Goal: Task Accomplishment & Management: Use online tool/utility

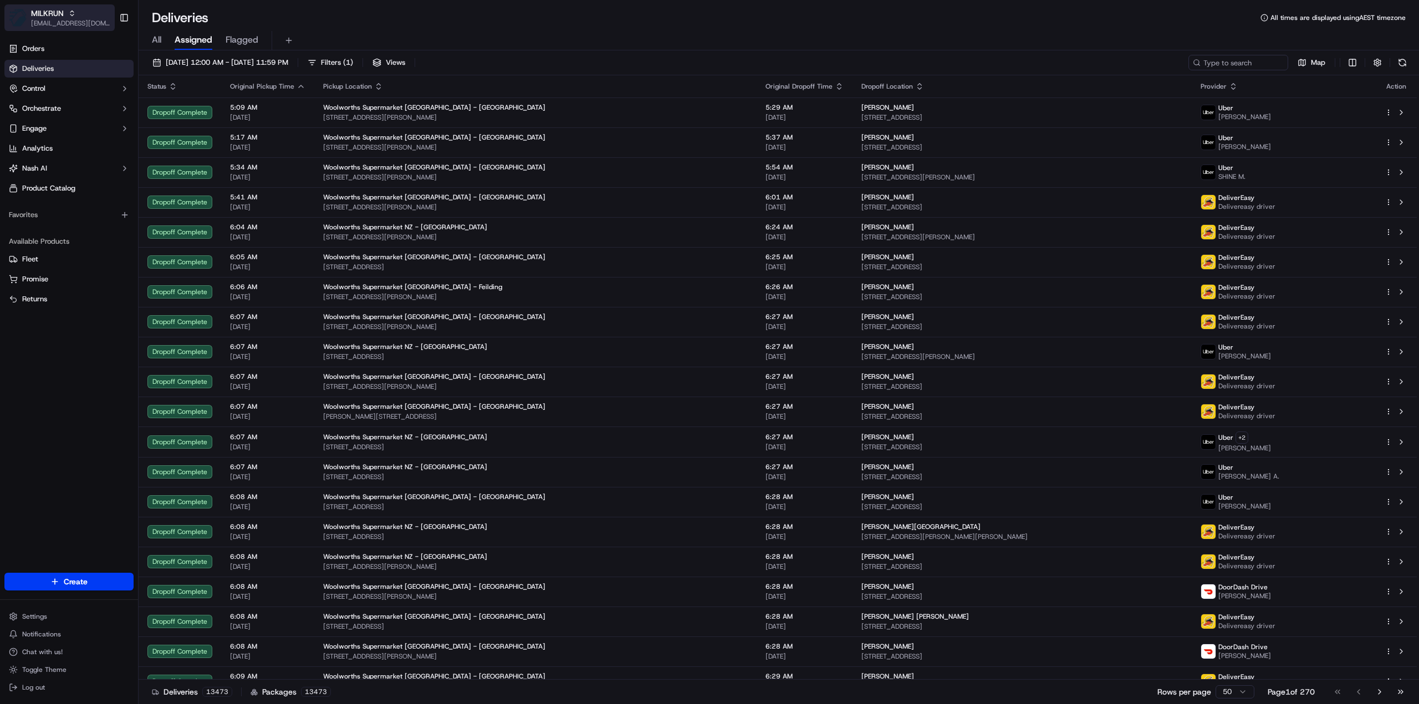
click at [66, 18] on div "MILKRUN" at bounding box center [70, 13] width 79 height 11
click at [166, 53] on span "HomeRun" at bounding box center [158, 58] width 32 height 10
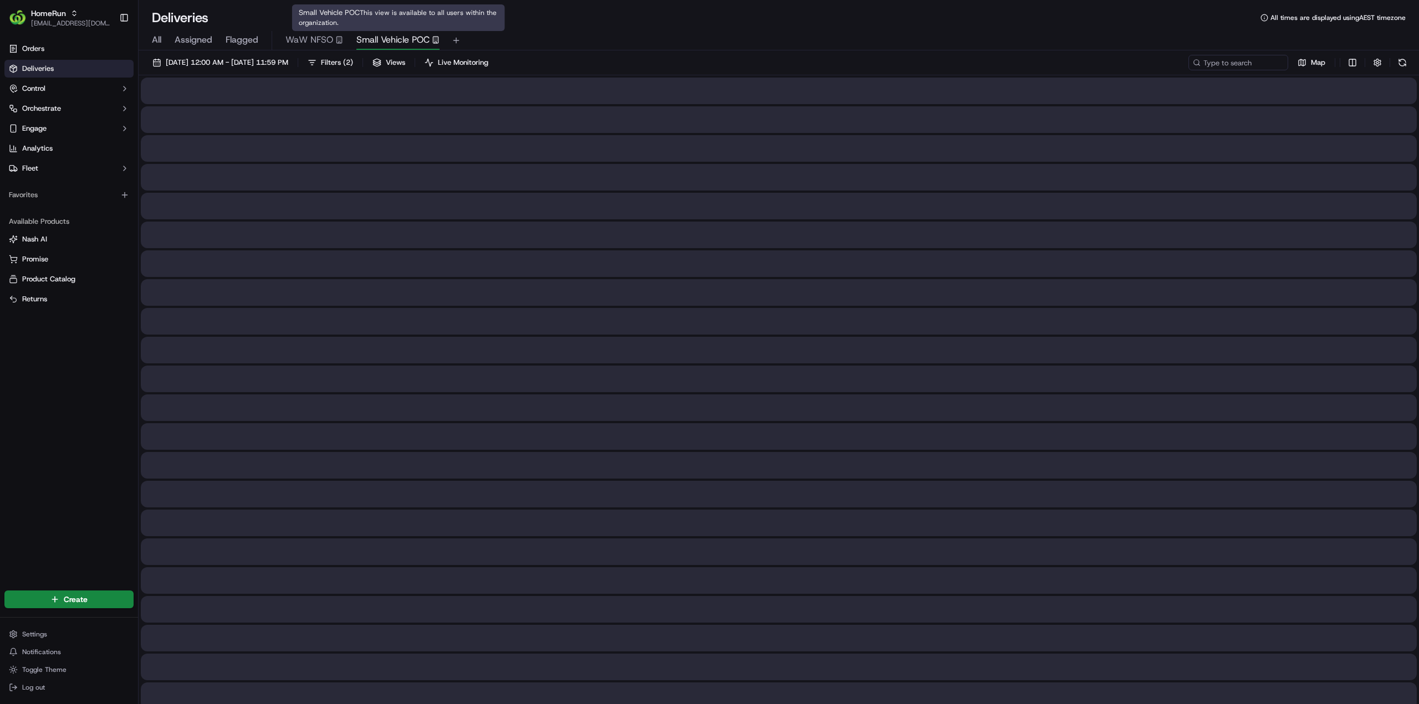
click at [397, 36] on span "Small Vehicle POC" at bounding box center [392, 39] width 73 height 13
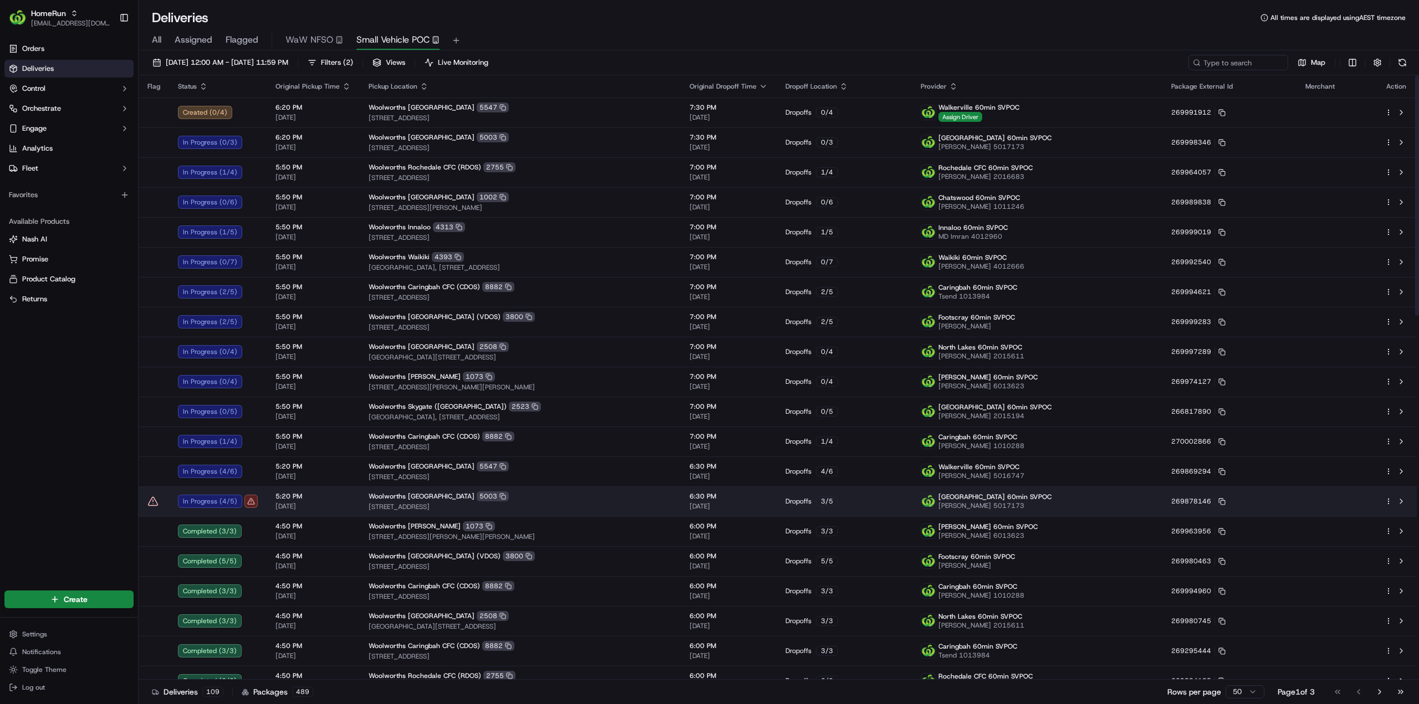
click at [244, 504] on div "In Progress ( 4 / 5 )" at bounding box center [218, 501] width 80 height 13
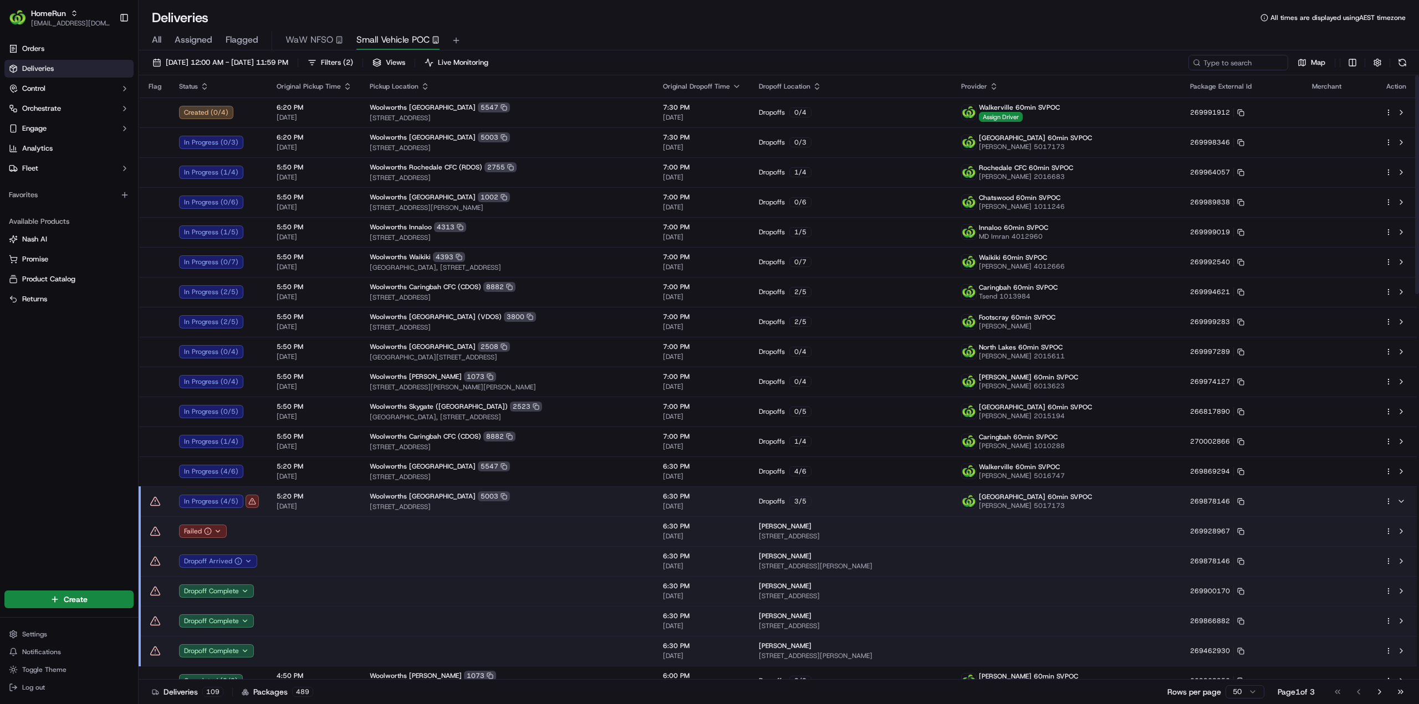
click at [86, 401] on div "Orders Deliveries Control Orchestrate Engage Analytics Fleet Favorites Availabl…" at bounding box center [69, 307] width 138 height 544
click at [1400, 502] on button at bounding box center [1400, 501] width 13 height 13
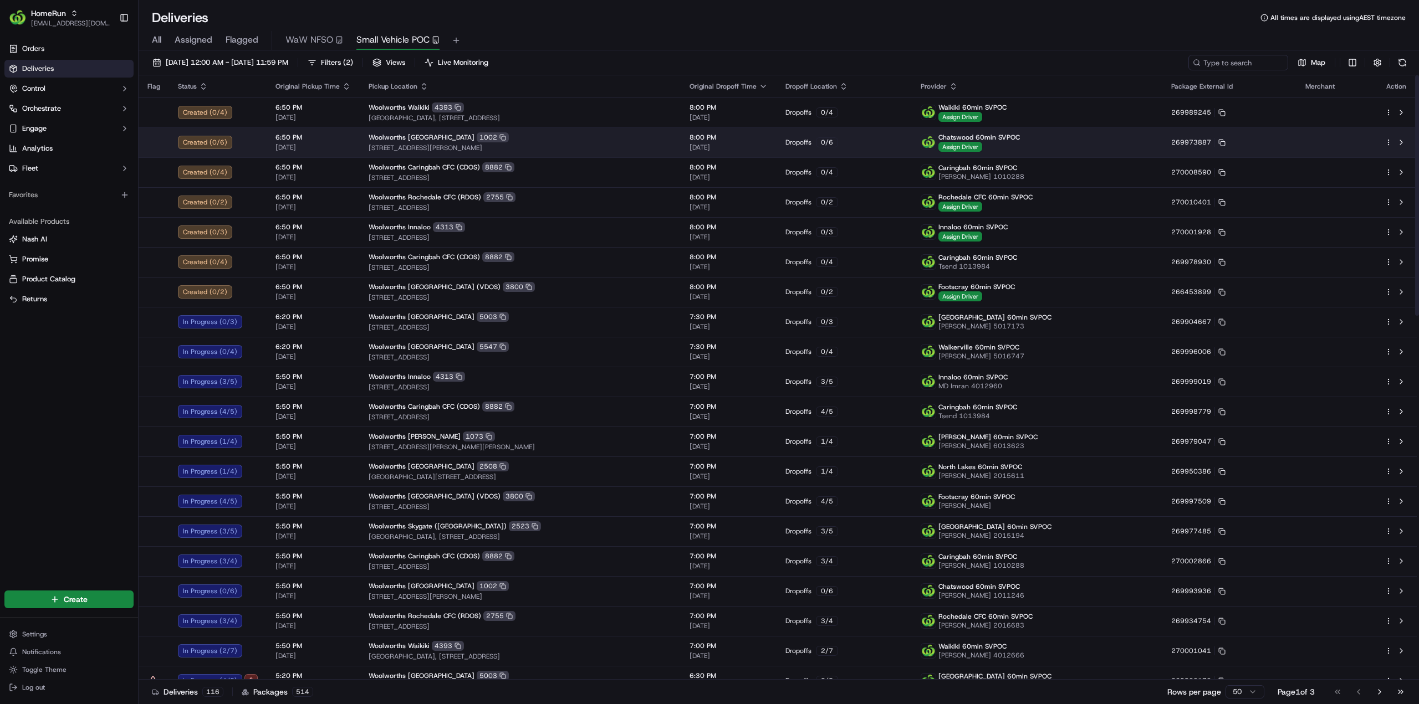
click at [402, 140] on span "Woolworths Chatswood East" at bounding box center [422, 137] width 106 height 9
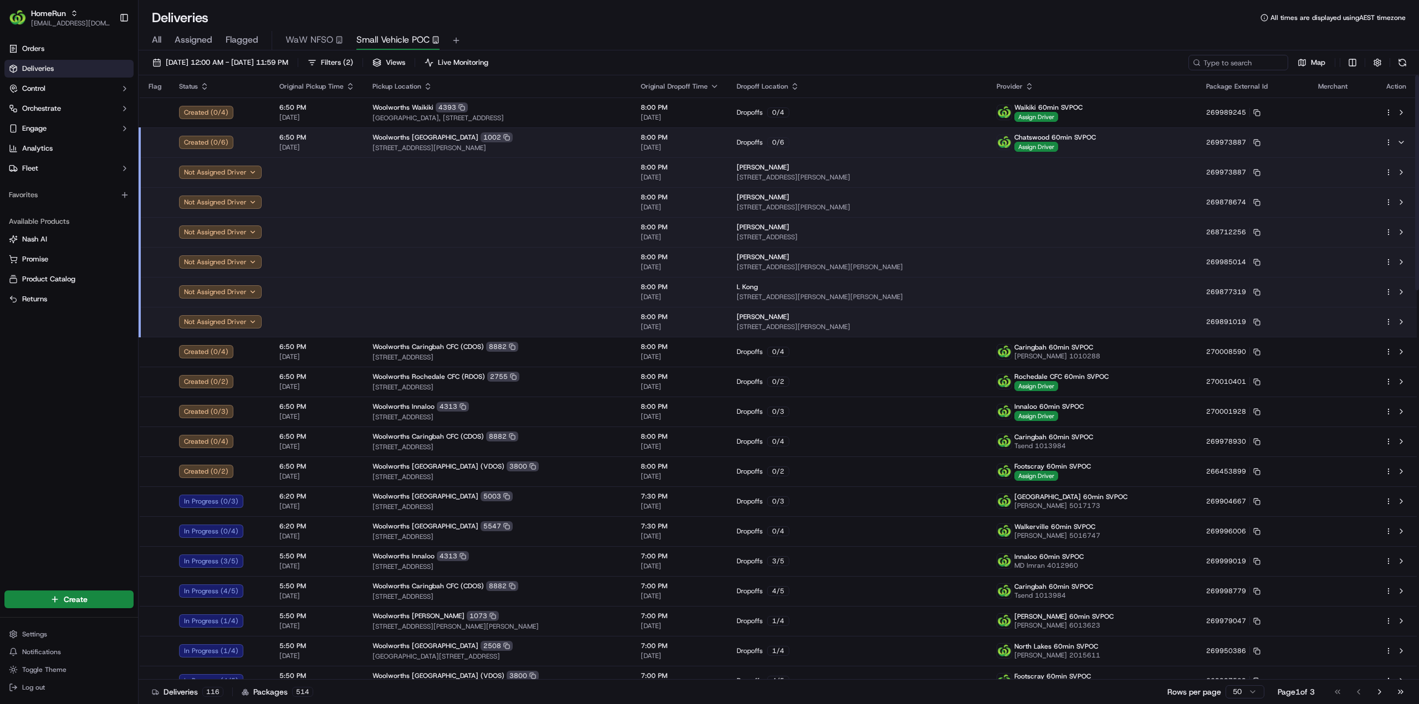
click at [1387, 142] on html "HomeRun jhobbs1@woolworths.com.au Toggle Sidebar Orders Deliveries Control Orch…" at bounding box center [709, 352] width 1419 height 704
click at [1334, 179] on span "Delivery Details" at bounding box center [1339, 176] width 49 height 9
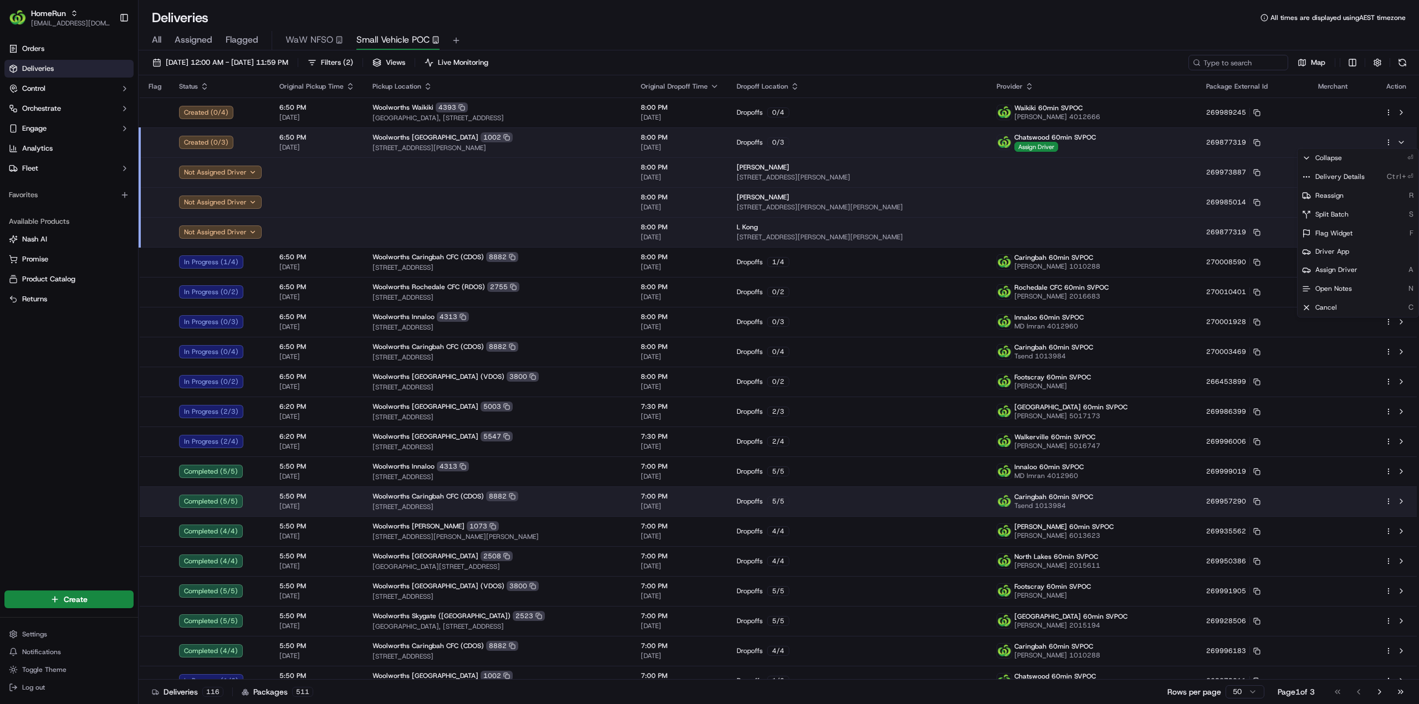
click at [165, 507] on html "HomeRun jhobbs1@woolworths.com.au Toggle Sidebar Orders Deliveries Control Orch…" at bounding box center [709, 352] width 1419 height 704
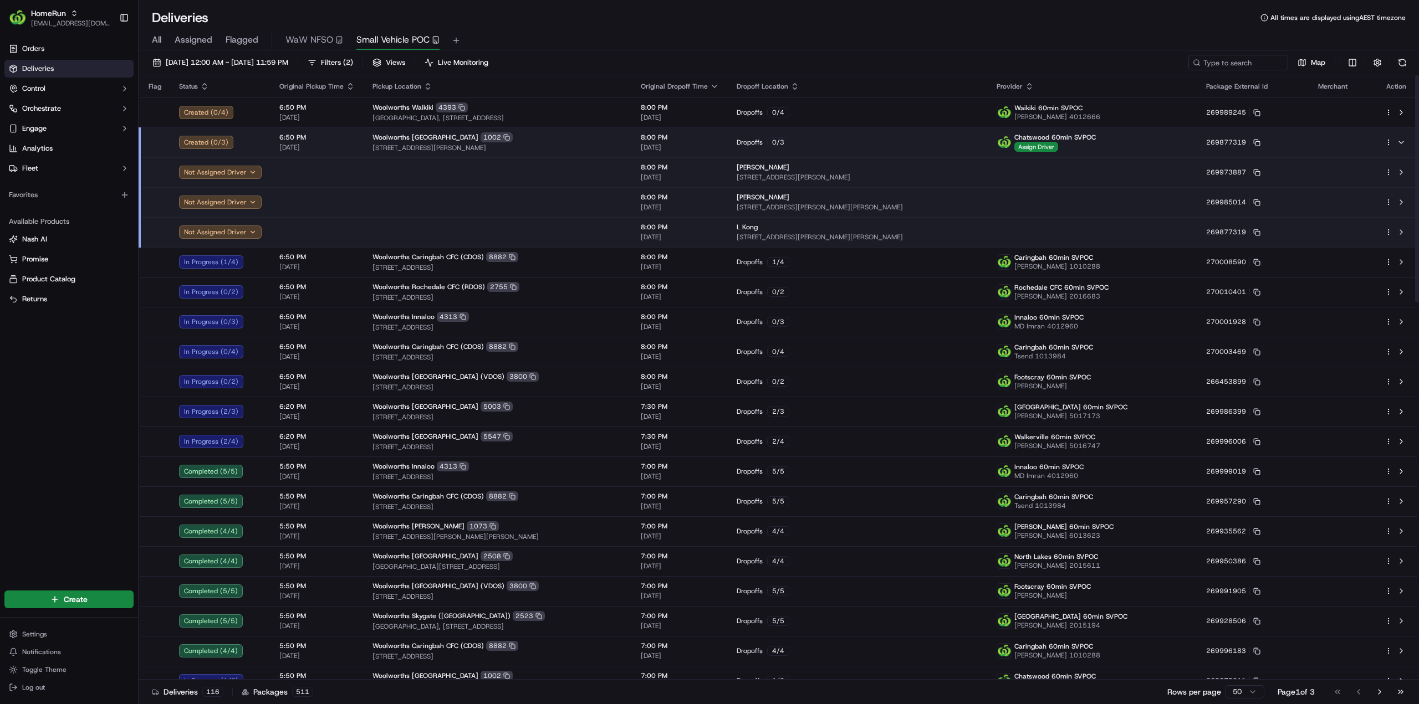
click at [104, 500] on div "Orders Deliveries Control Orchestrate Engage Analytics Fleet Favorites Availabl…" at bounding box center [69, 307] width 138 height 544
click at [1401, 142] on button at bounding box center [1400, 142] width 13 height 13
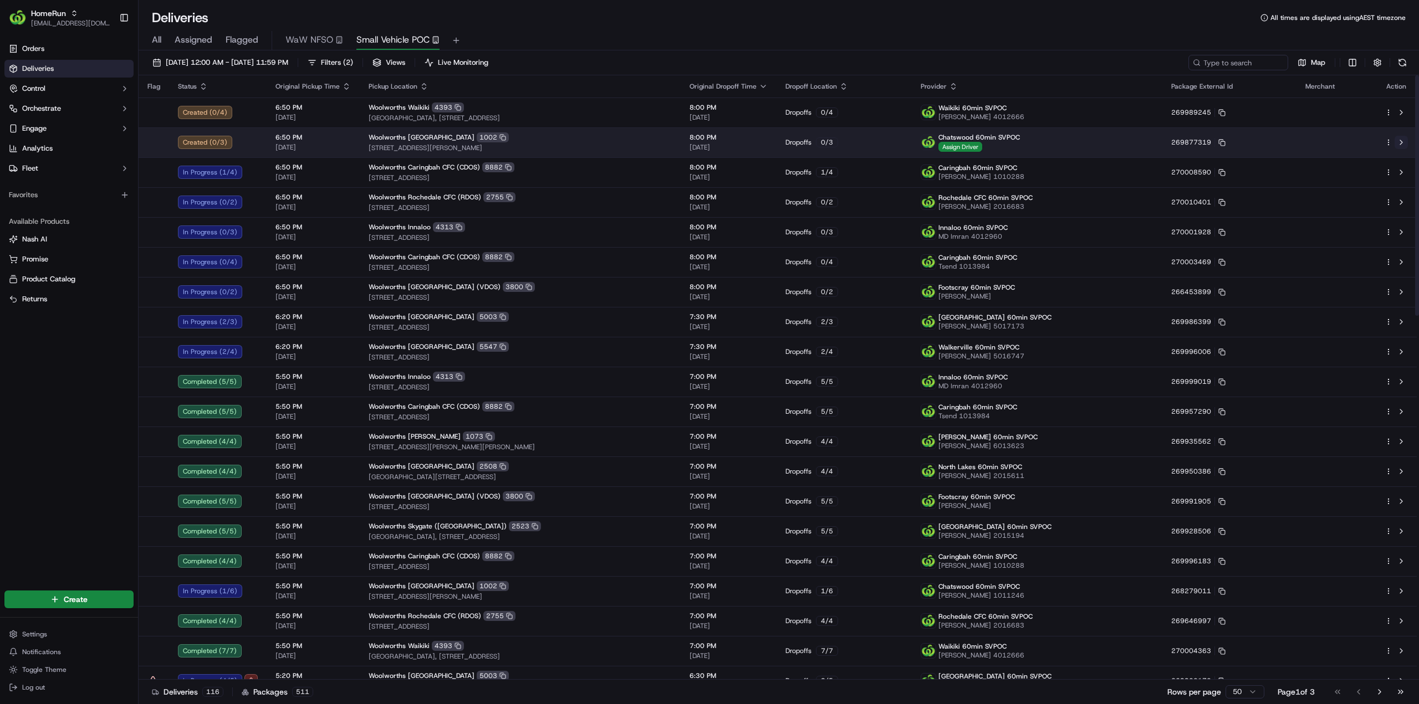
click at [1401, 142] on button at bounding box center [1400, 142] width 13 height 13
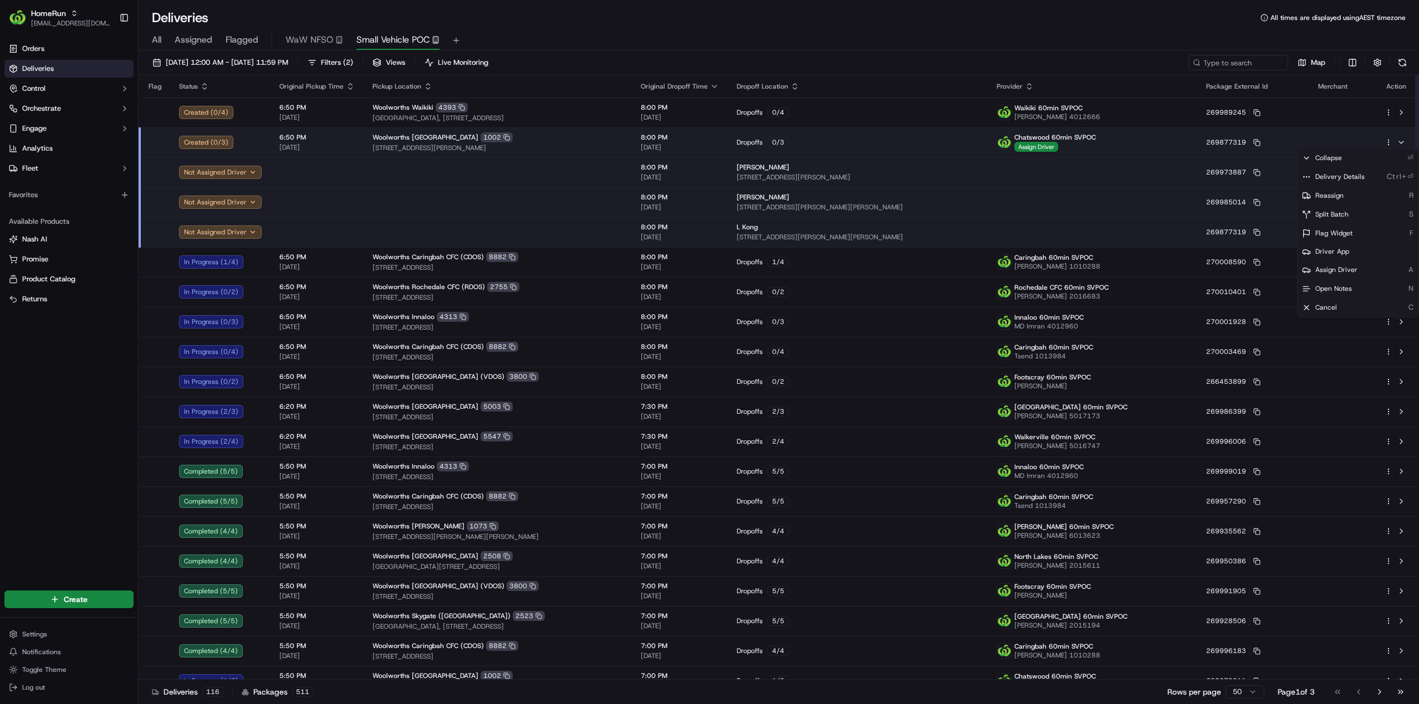
click at [1388, 141] on html "HomeRun jhobbs1@woolworths.com.au Toggle Sidebar Orders Deliveries Control Orch…" at bounding box center [709, 352] width 1419 height 704
click at [1326, 310] on span "Cancel" at bounding box center [1326, 307] width 22 height 9
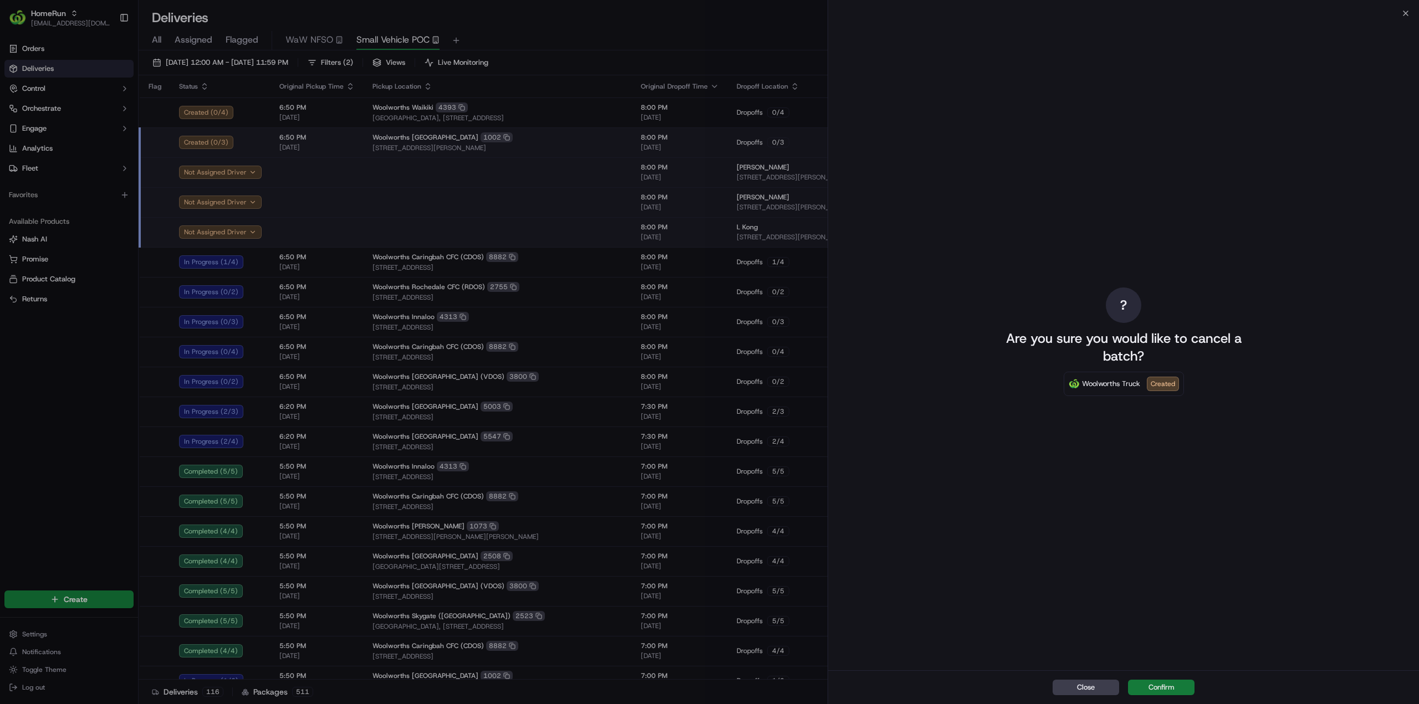
click at [1168, 689] on button "Confirm" at bounding box center [1161, 688] width 67 height 16
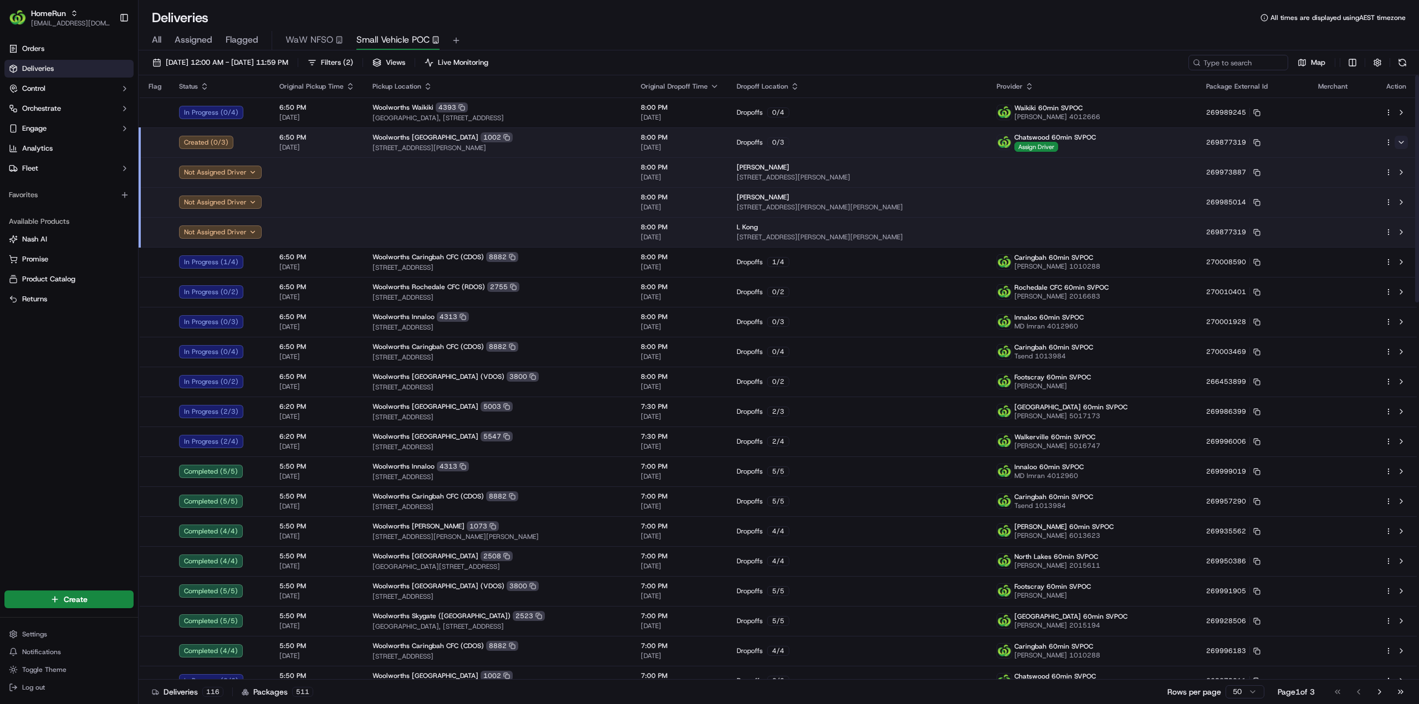
click at [1402, 143] on button at bounding box center [1400, 142] width 13 height 13
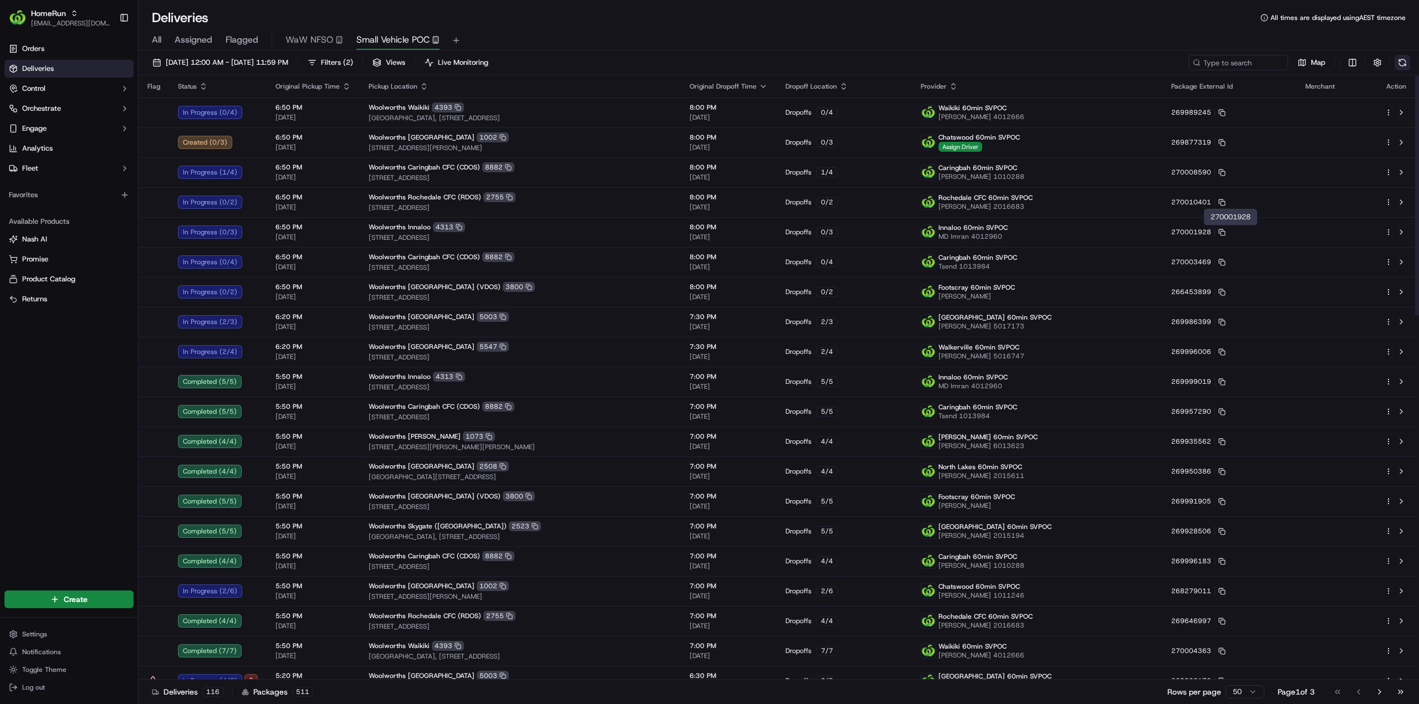
click at [1409, 67] on button at bounding box center [1402, 63] width 16 height 16
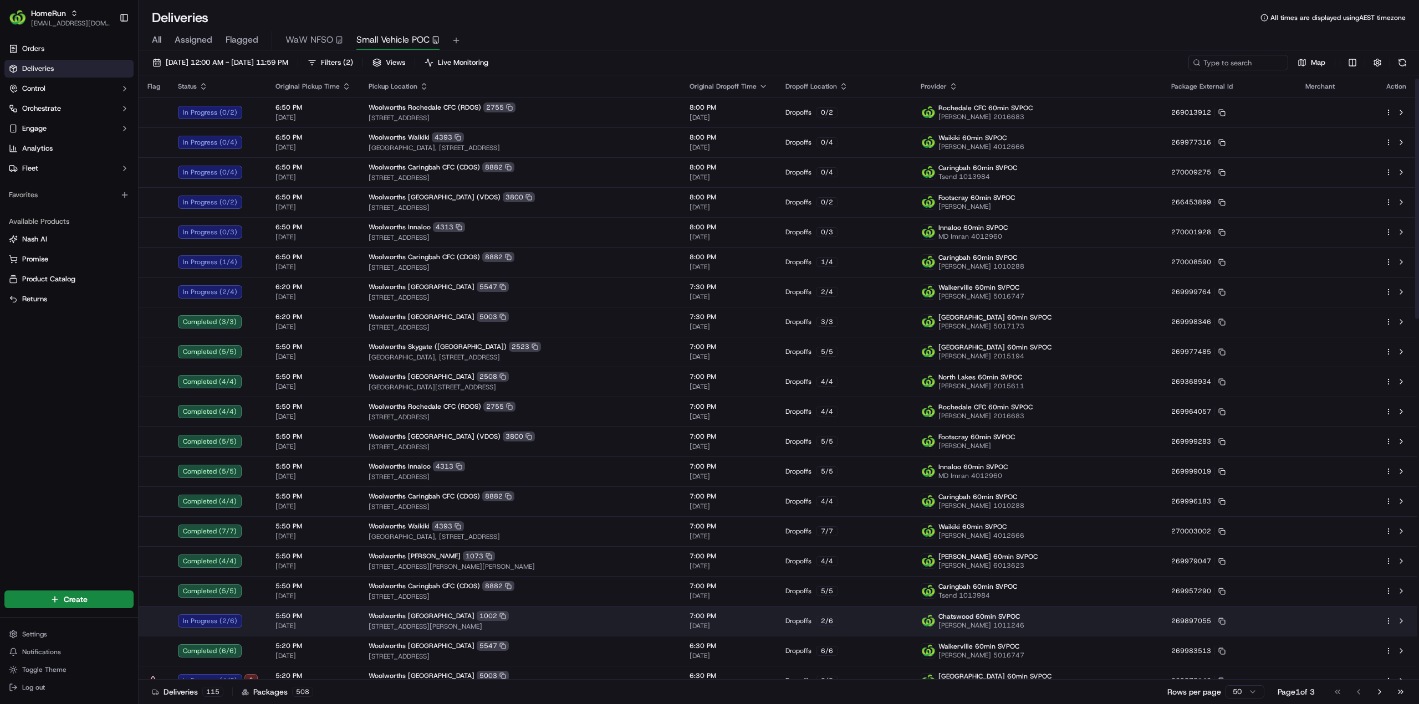
scroll to position [55, 0]
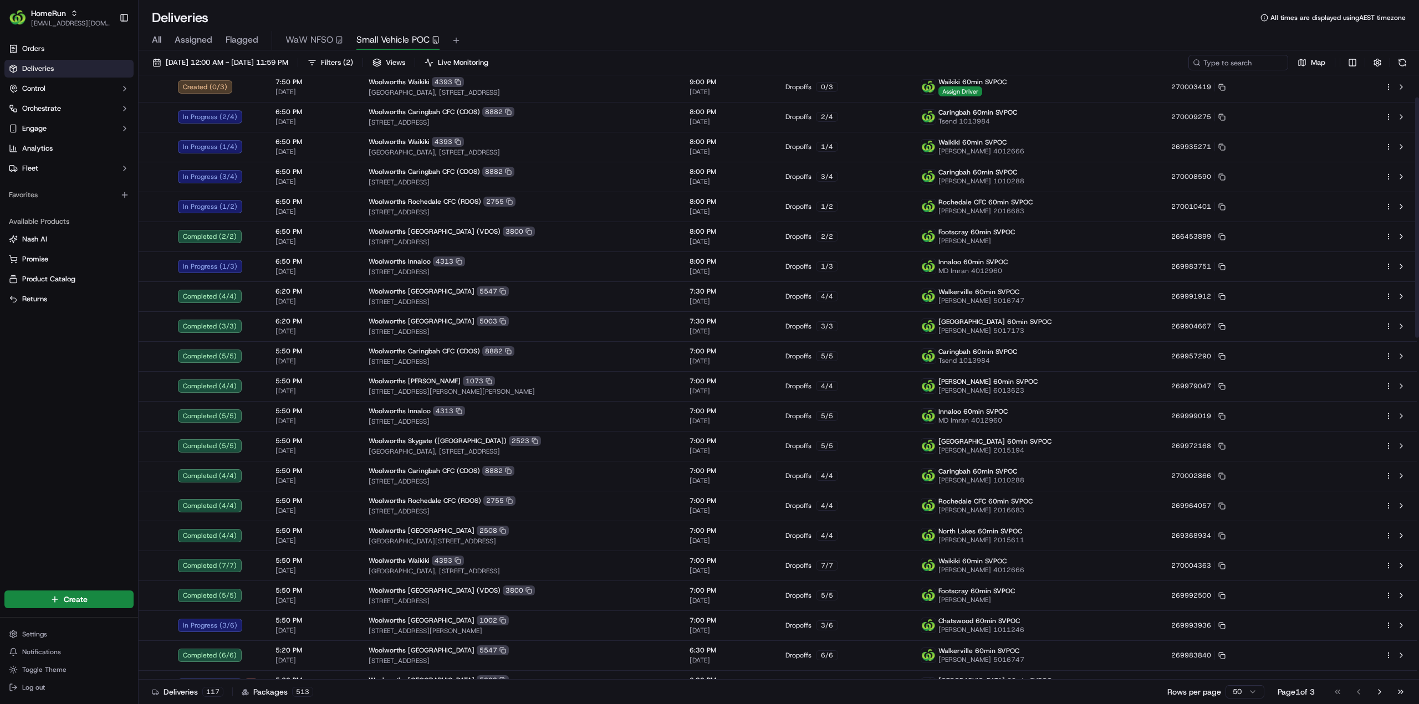
click at [60, 455] on div "Orders Deliveries Control Orchestrate Engage Analytics Fleet Favorites Availabl…" at bounding box center [69, 307] width 138 height 544
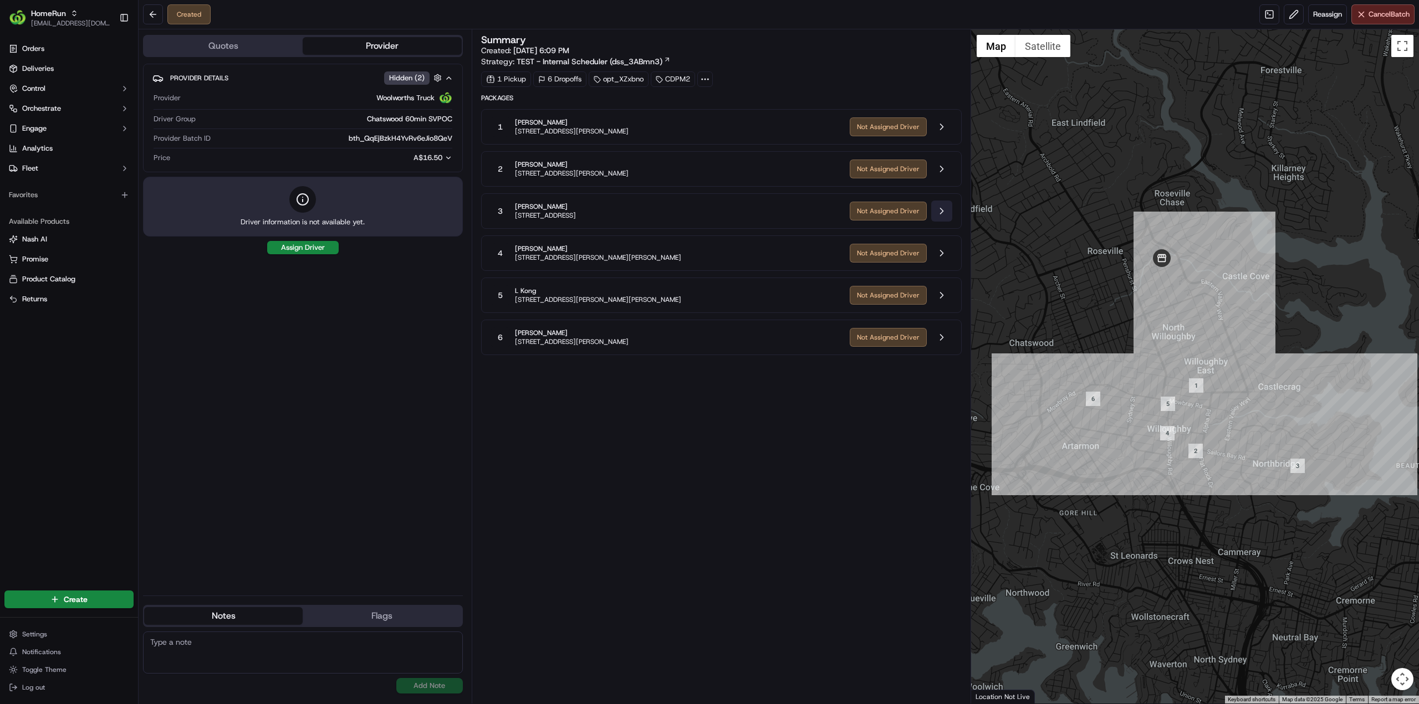
click at [942, 209] on button at bounding box center [941, 211] width 21 height 21
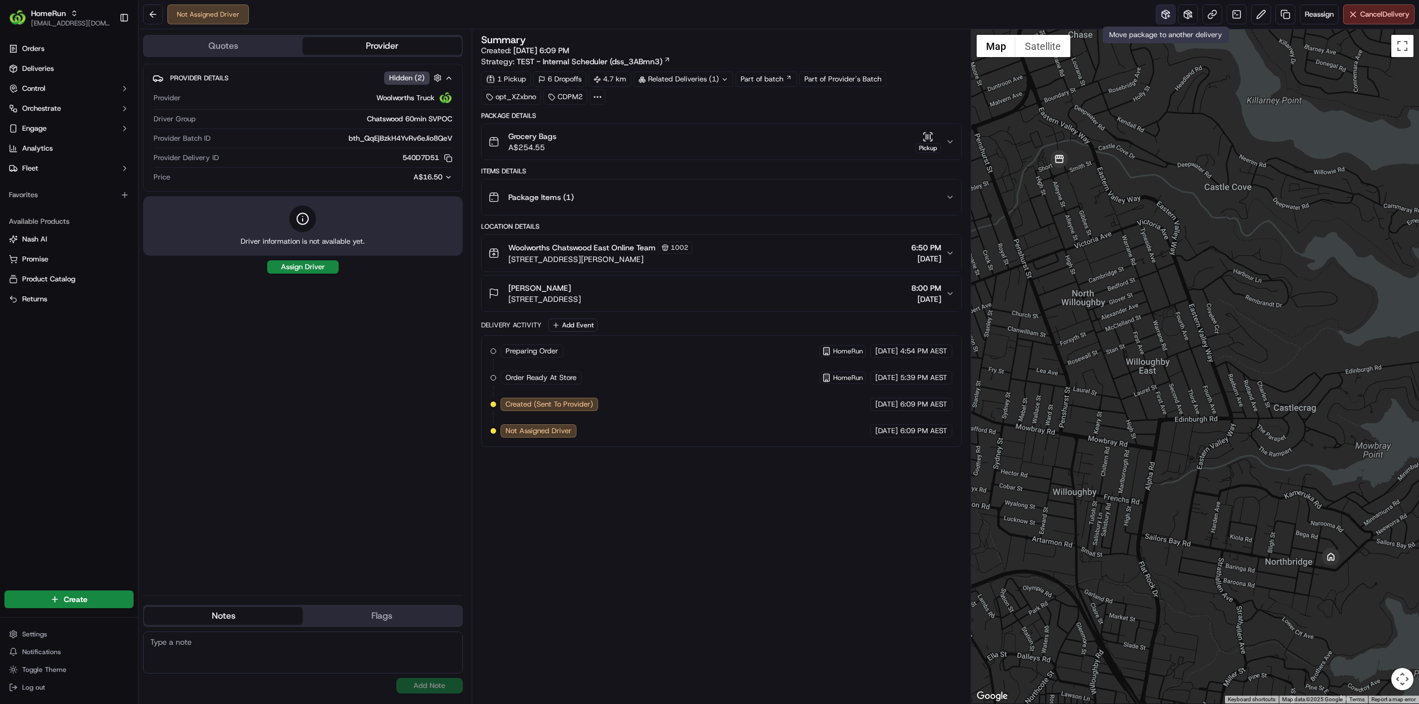
click at [1163, 14] on button at bounding box center [1166, 14] width 20 height 20
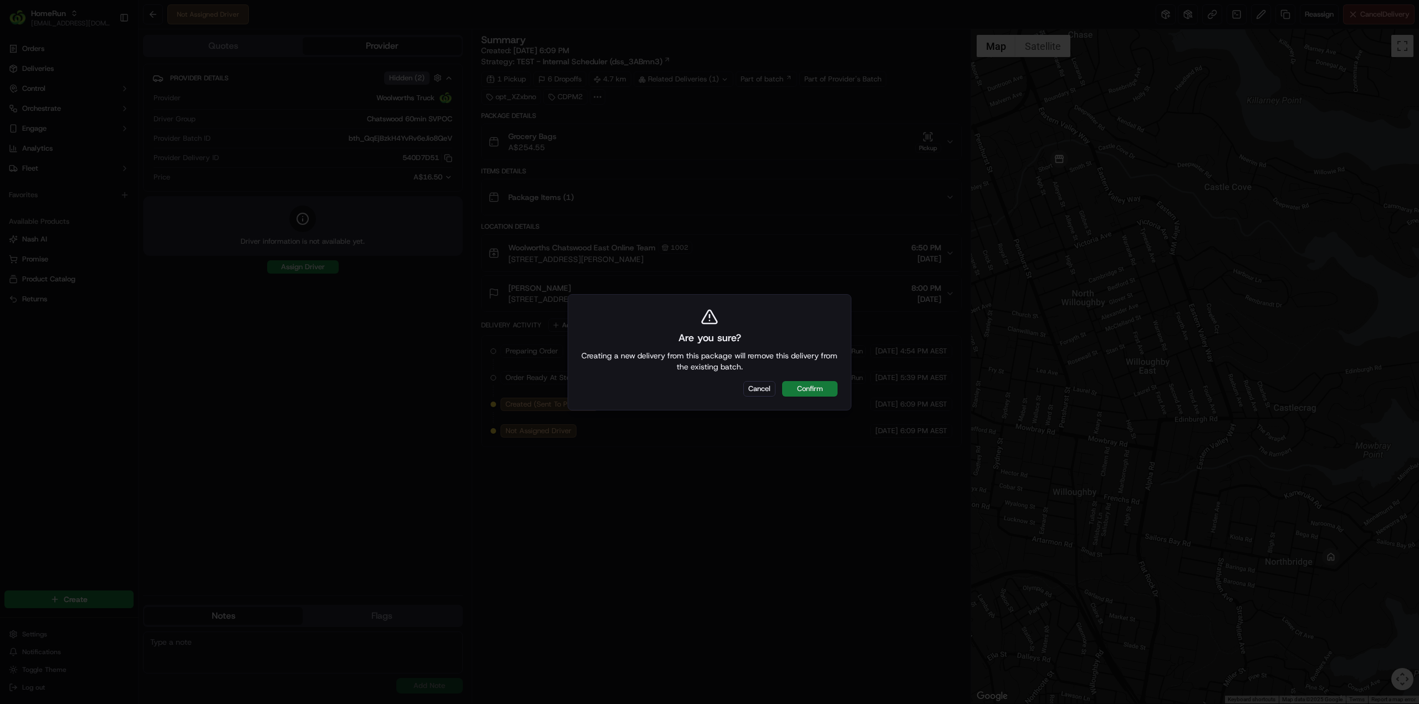
click at [830, 390] on button "Confirm" at bounding box center [809, 389] width 55 height 16
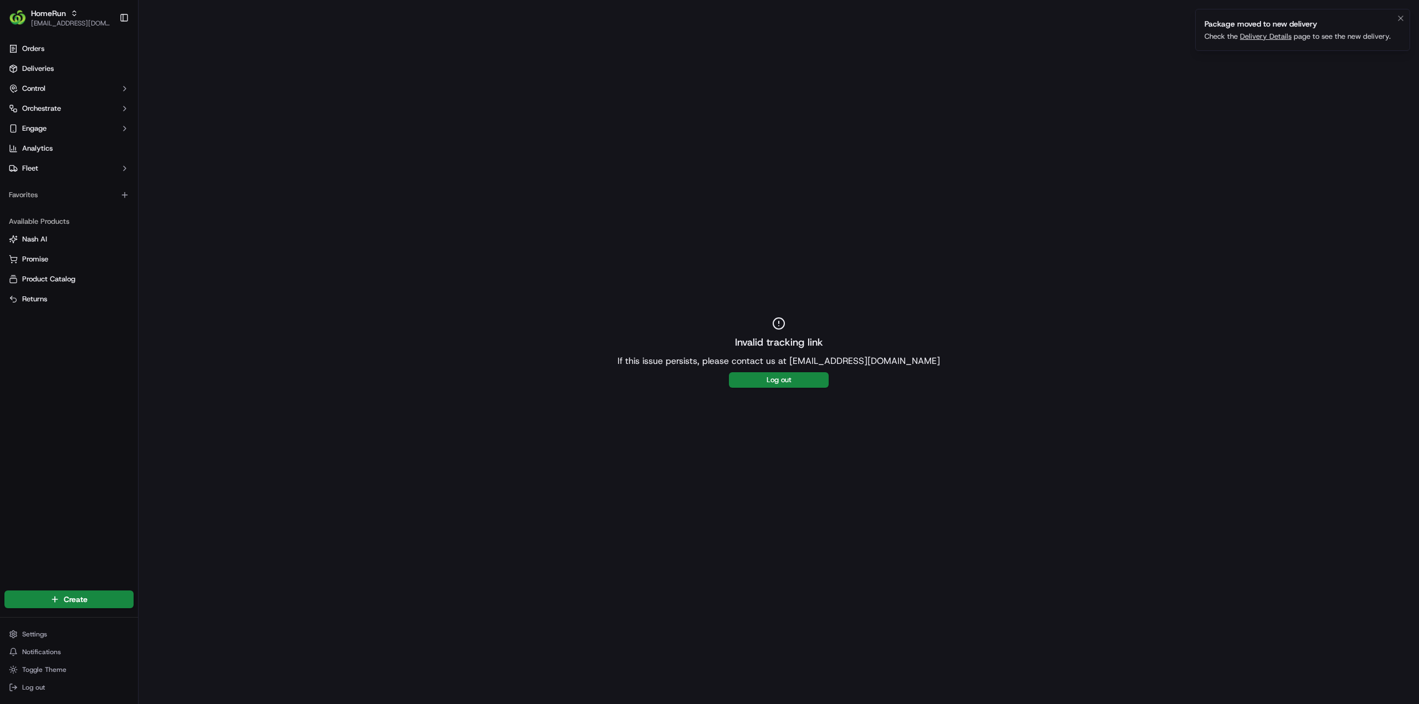
click at [1270, 35] on link "Delivery Details" at bounding box center [1266, 36] width 52 height 9
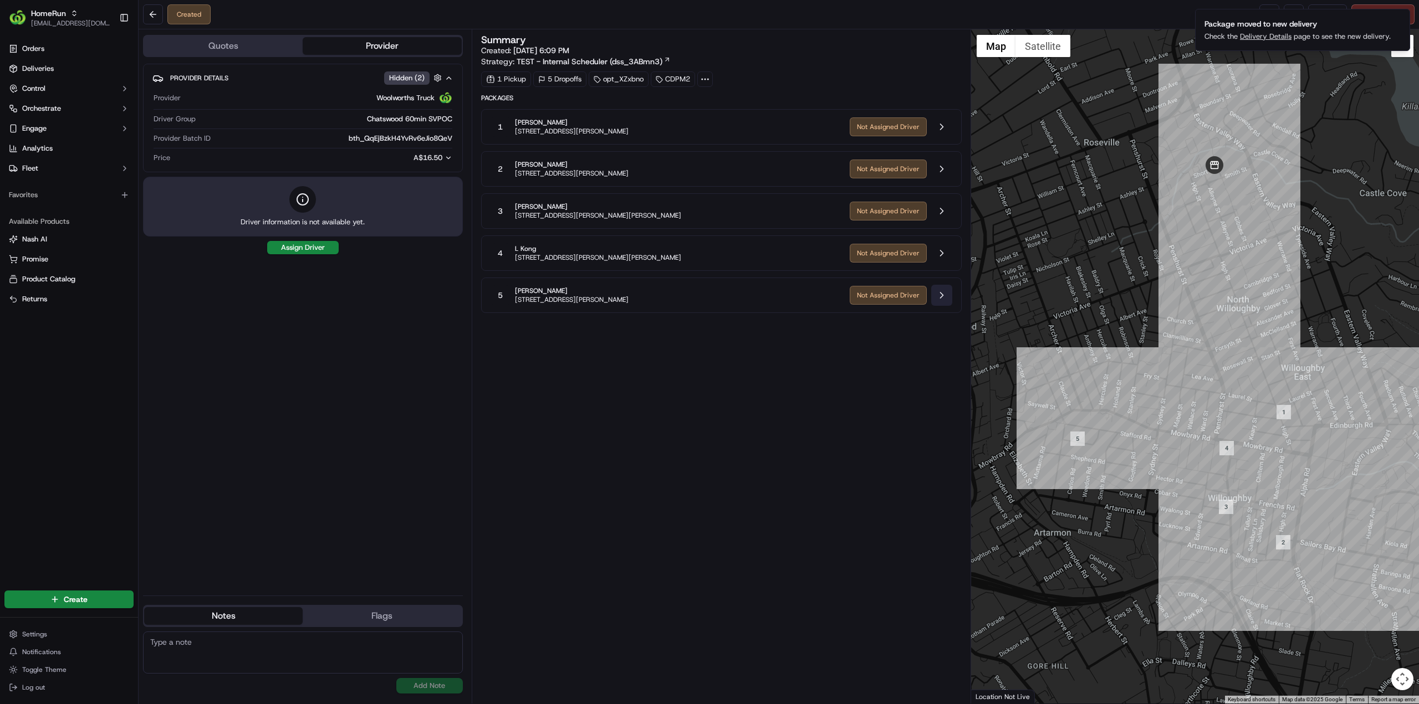
click at [938, 294] on button at bounding box center [941, 295] width 21 height 21
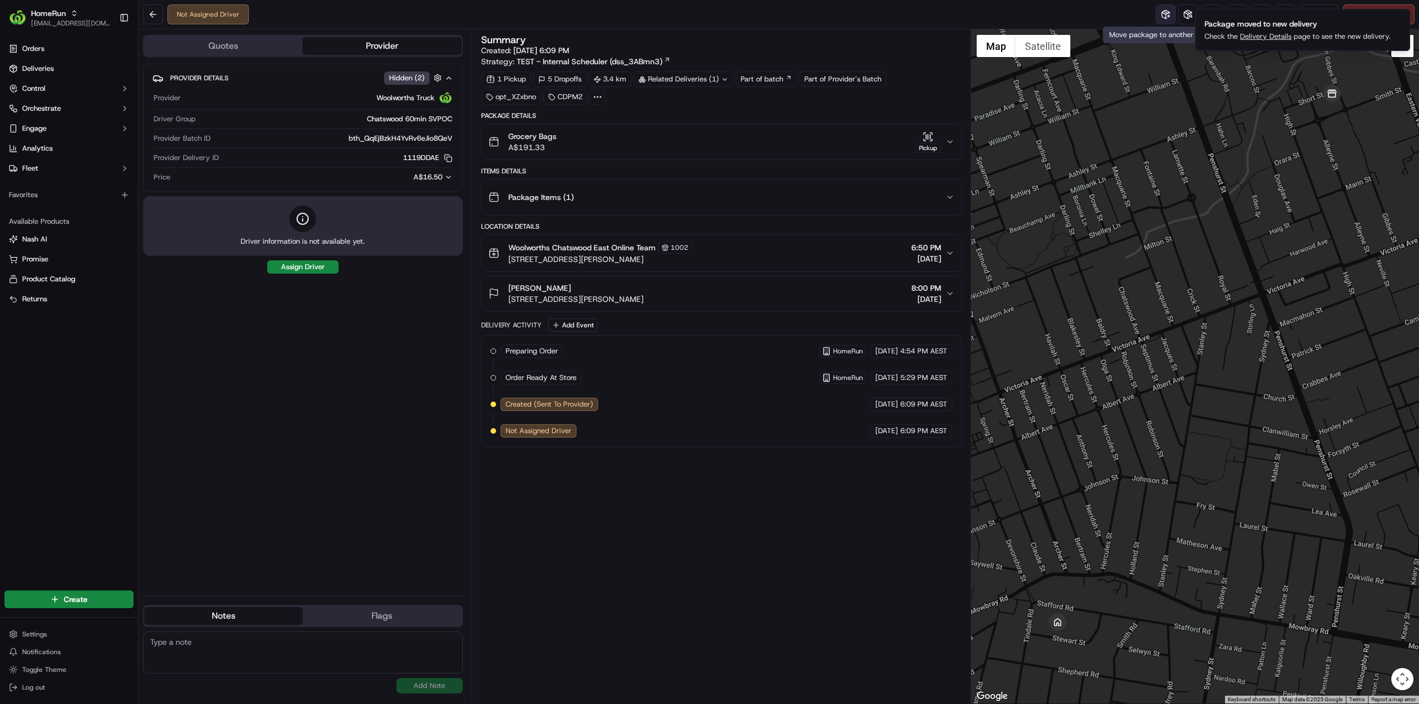
click at [1162, 18] on button at bounding box center [1166, 14] width 20 height 20
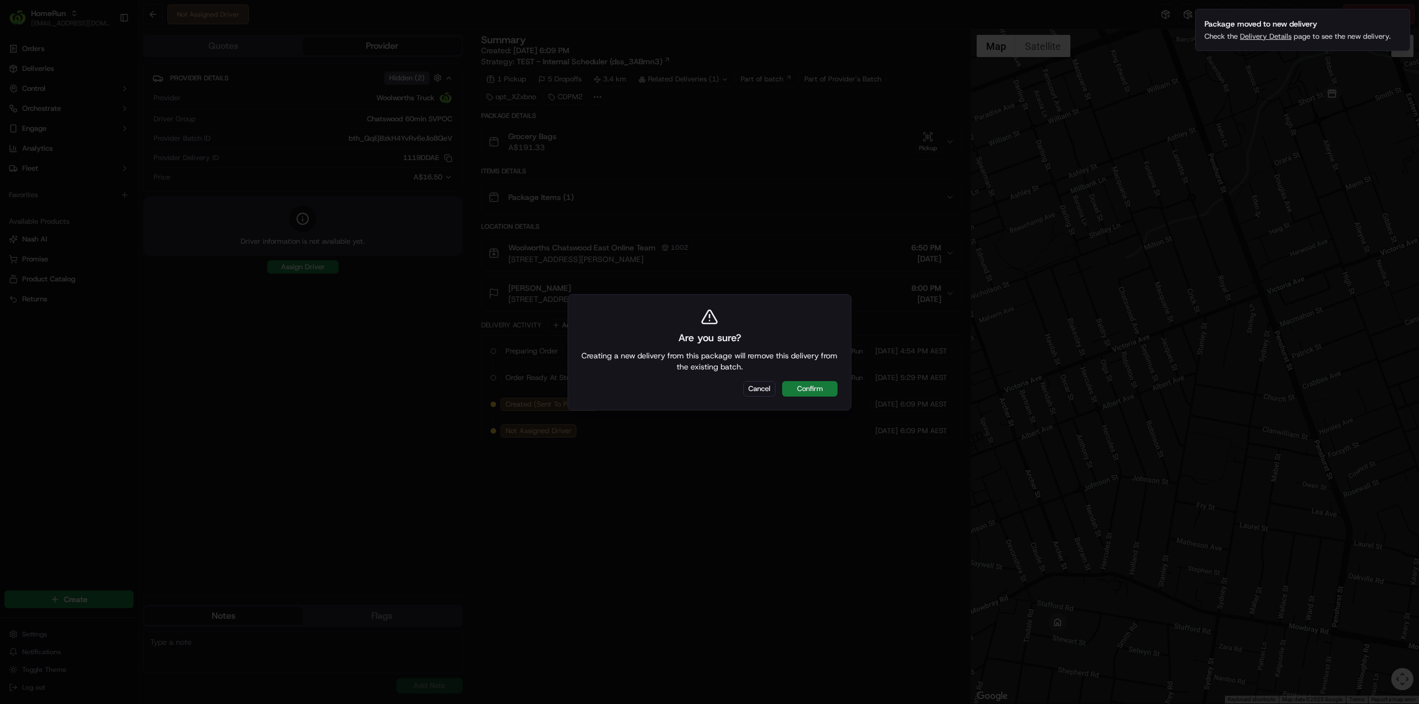
click at [823, 392] on button "Confirm" at bounding box center [809, 389] width 55 height 16
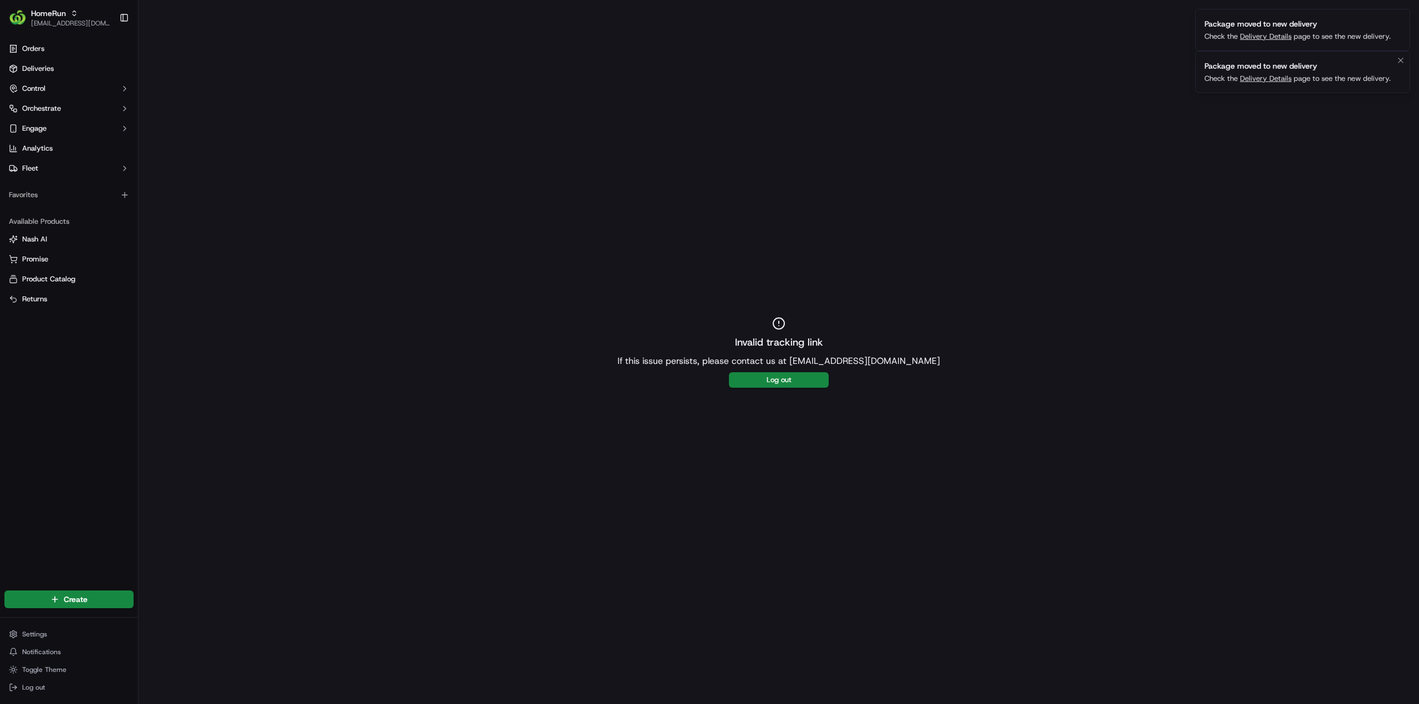
click at [1268, 74] on link "Delivery Details" at bounding box center [1266, 78] width 52 height 9
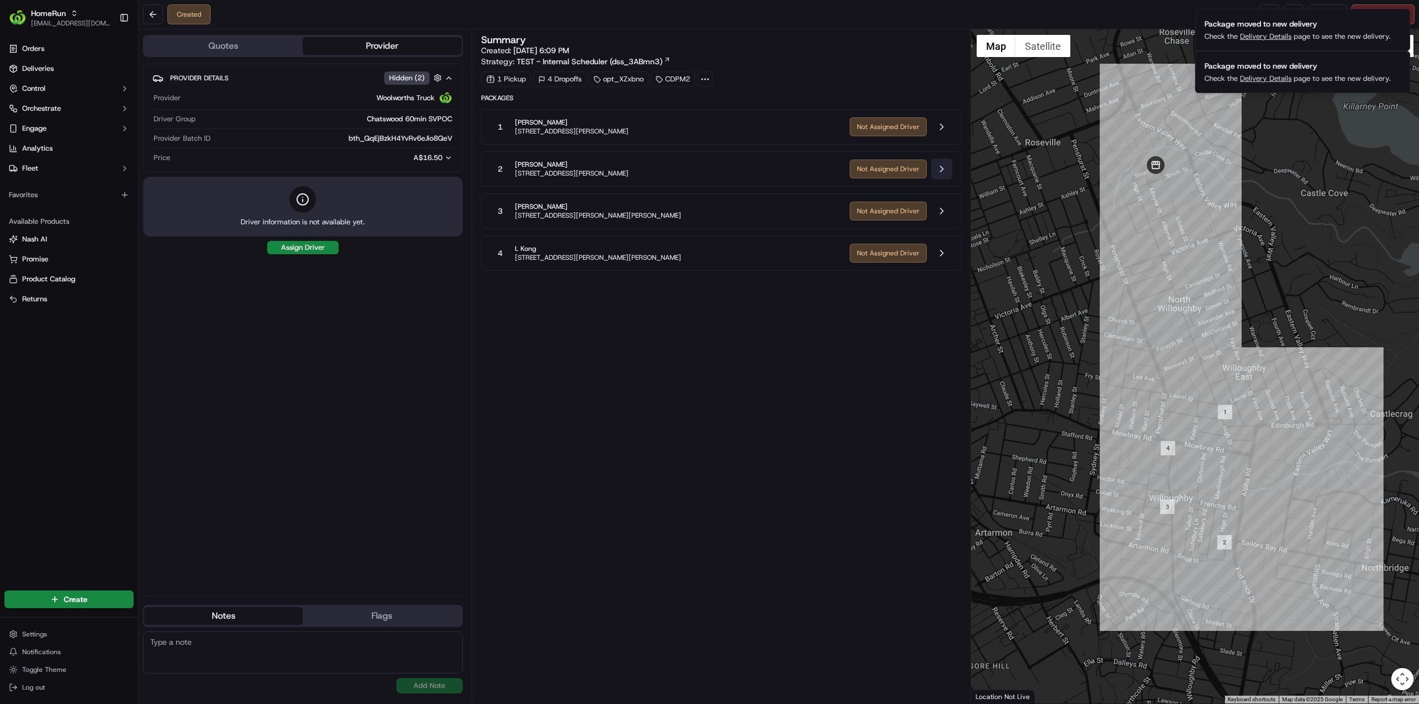
click at [947, 168] on button at bounding box center [941, 169] width 21 height 21
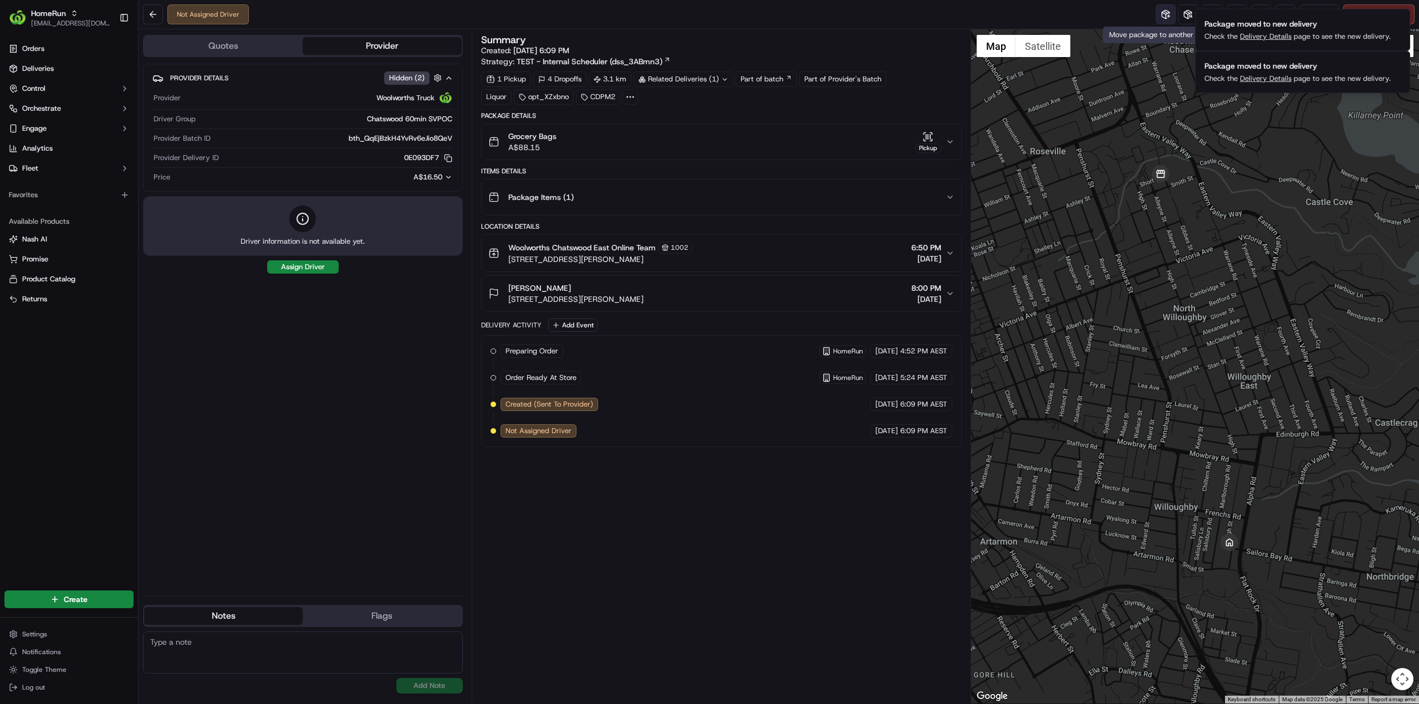
click at [1166, 13] on button at bounding box center [1166, 14] width 20 height 20
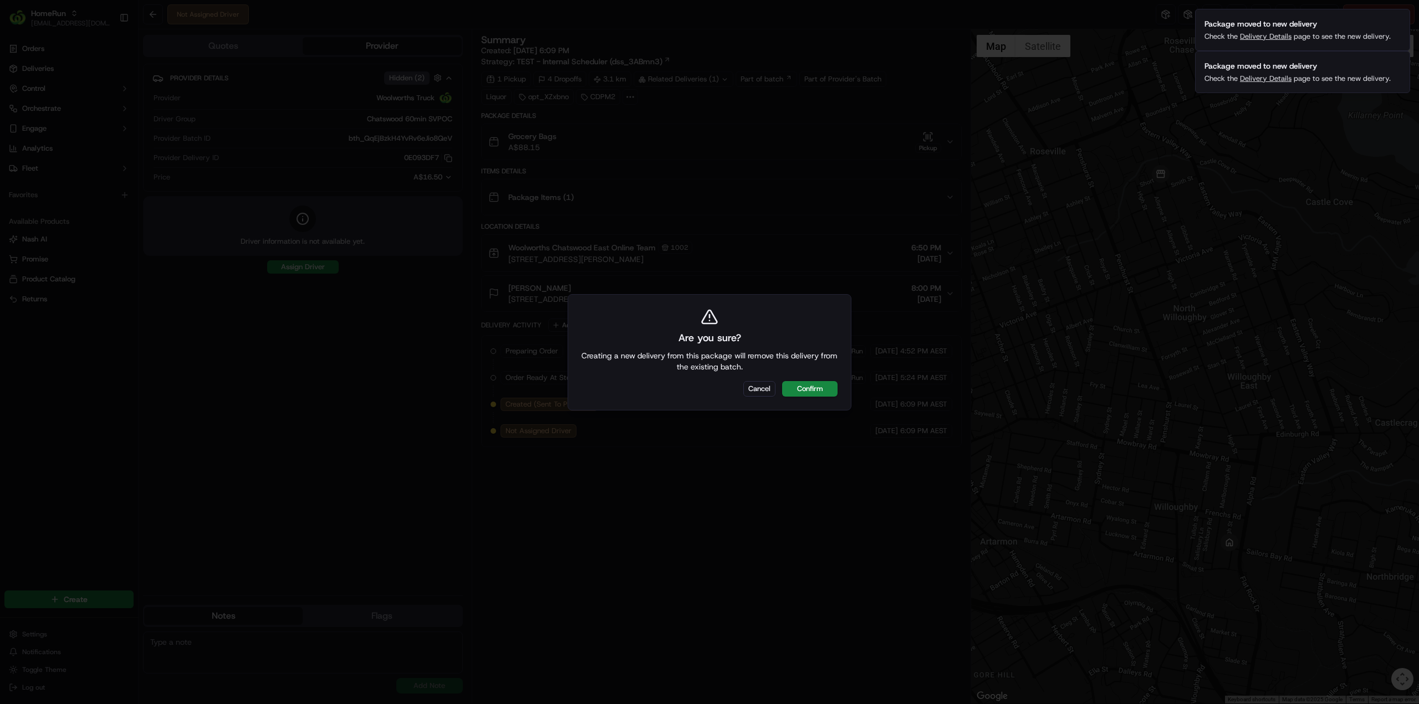
click at [821, 393] on button "Confirm" at bounding box center [809, 389] width 55 height 16
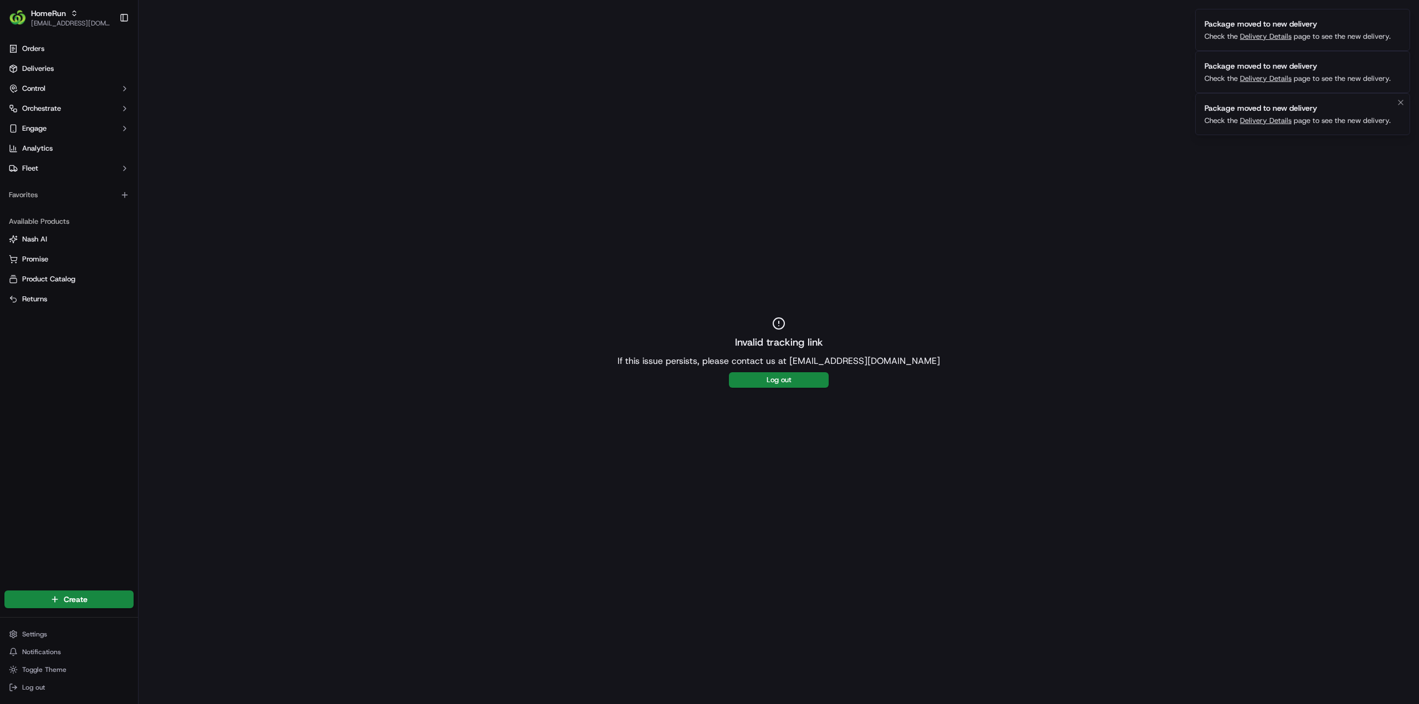
click at [1264, 119] on link "Delivery Details" at bounding box center [1266, 120] width 52 height 9
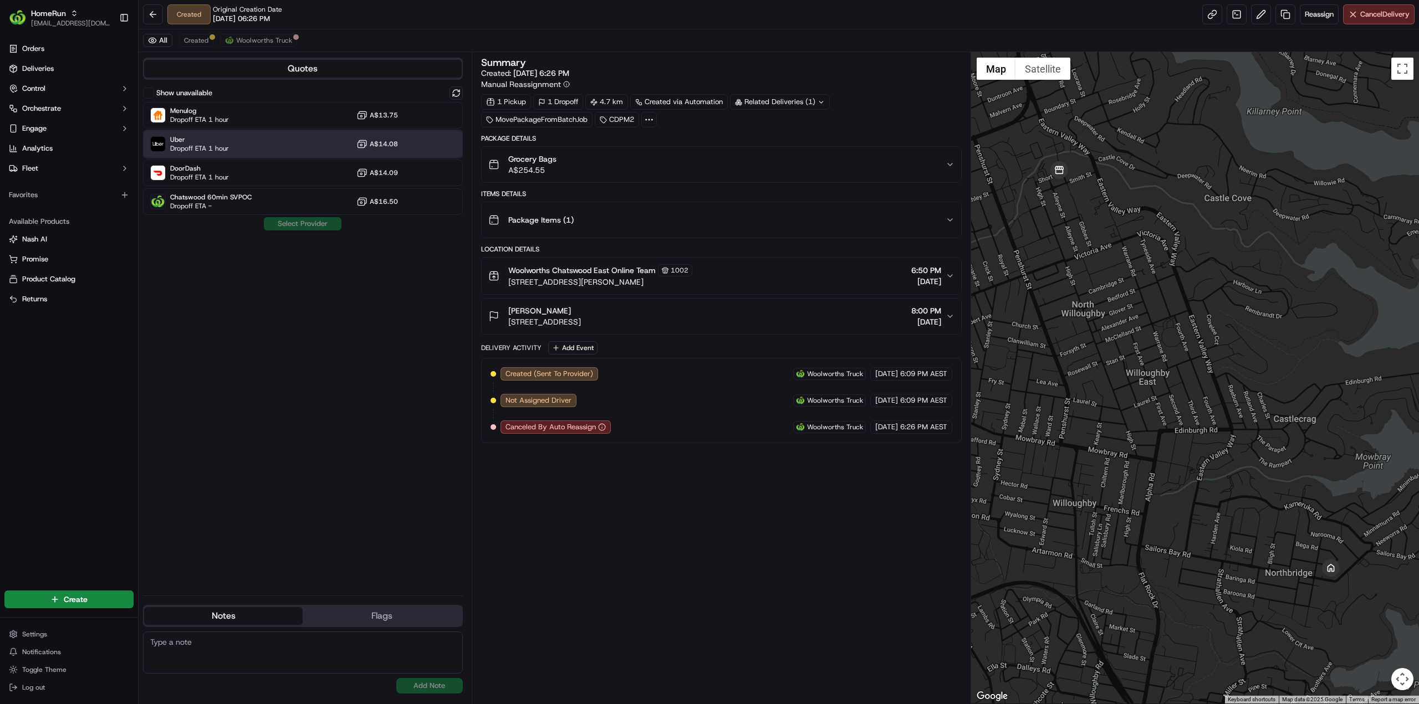
click at [212, 149] on span "Dropoff ETA 1 hour" at bounding box center [199, 148] width 59 height 9
click at [324, 227] on button "Assign Provider" at bounding box center [302, 223] width 79 height 13
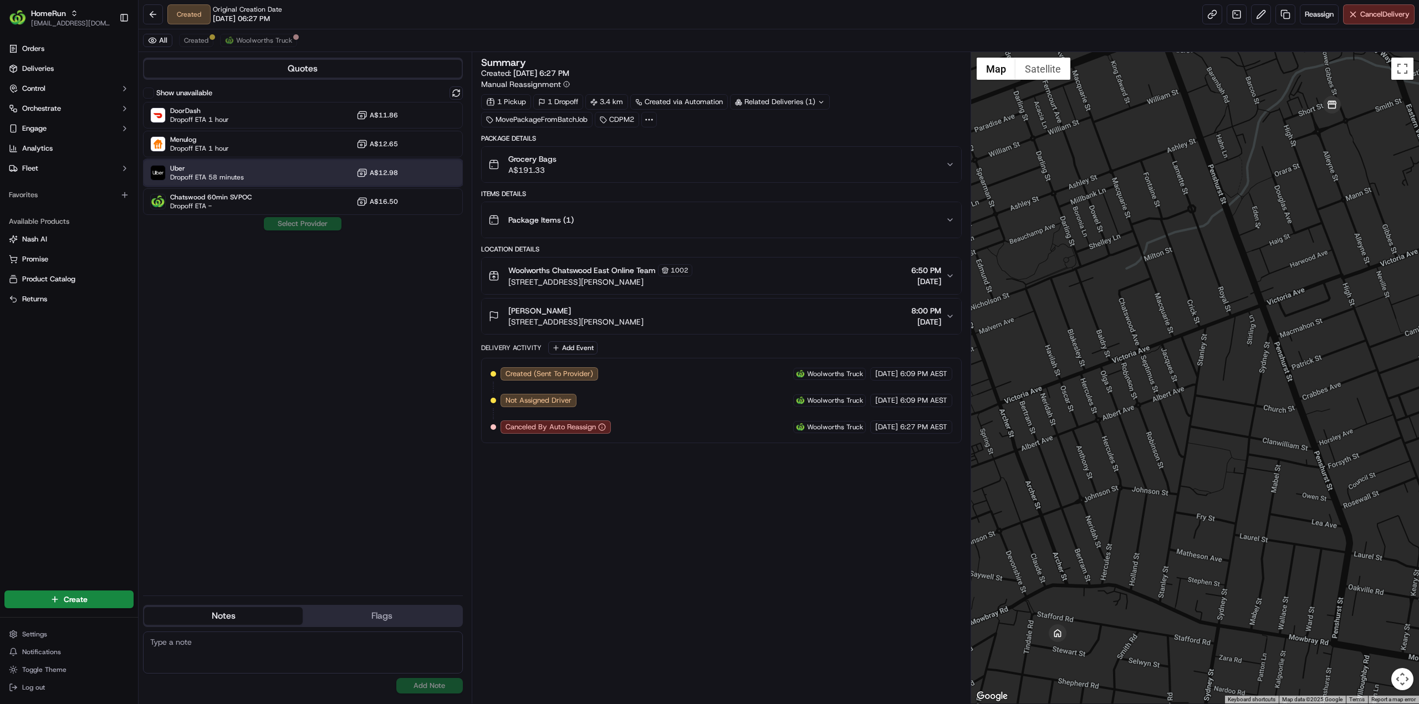
click at [220, 170] on span "Uber" at bounding box center [207, 168] width 74 height 9
click at [311, 226] on button "Assign Provider" at bounding box center [302, 223] width 79 height 13
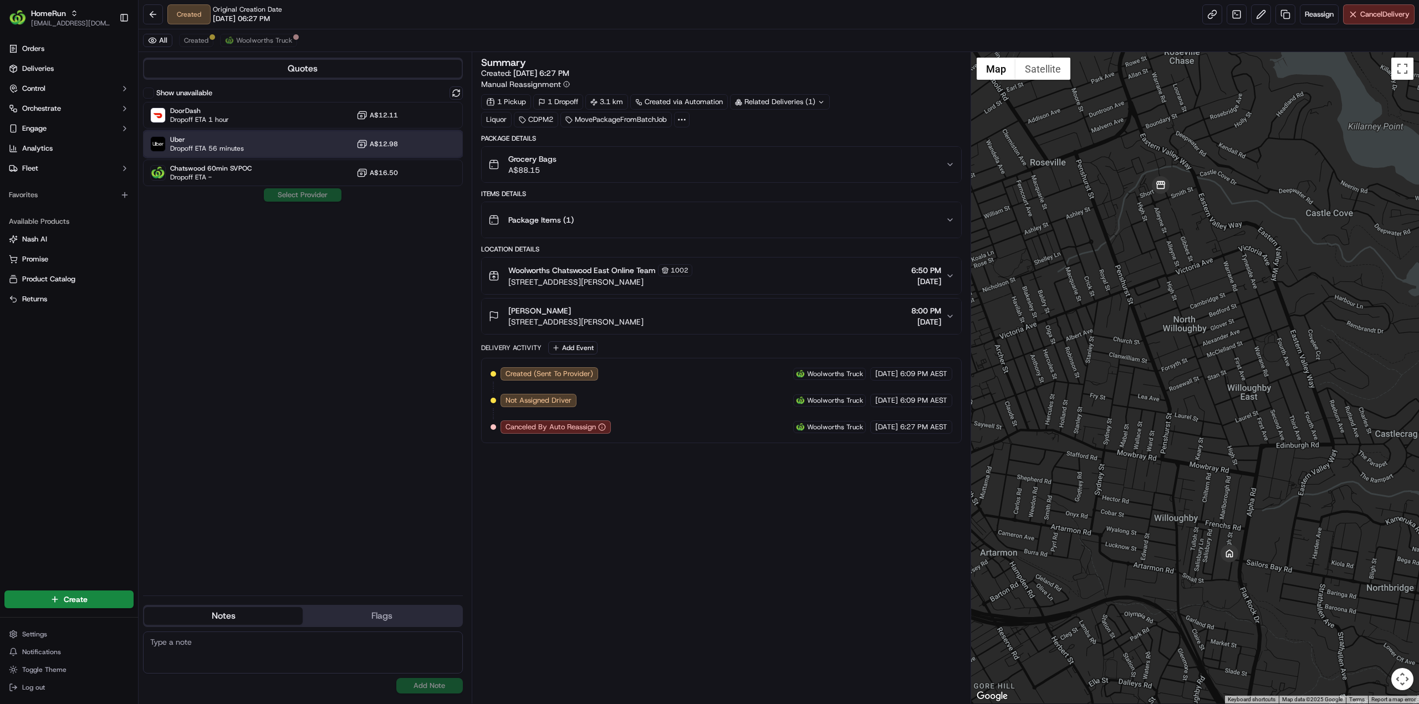
click at [201, 135] on span "Uber" at bounding box center [207, 139] width 74 height 9
click at [320, 200] on button "Assign Provider" at bounding box center [302, 194] width 79 height 13
